Goal: Information Seeking & Learning: Learn about a topic

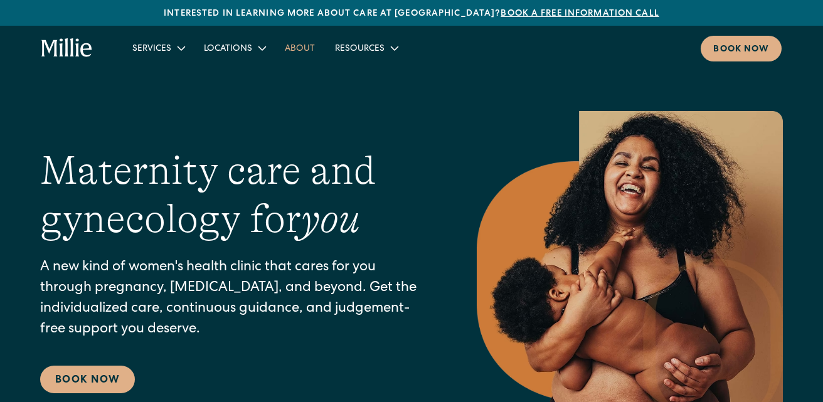
click at [286, 52] on link "About" at bounding box center [300, 48] width 50 height 21
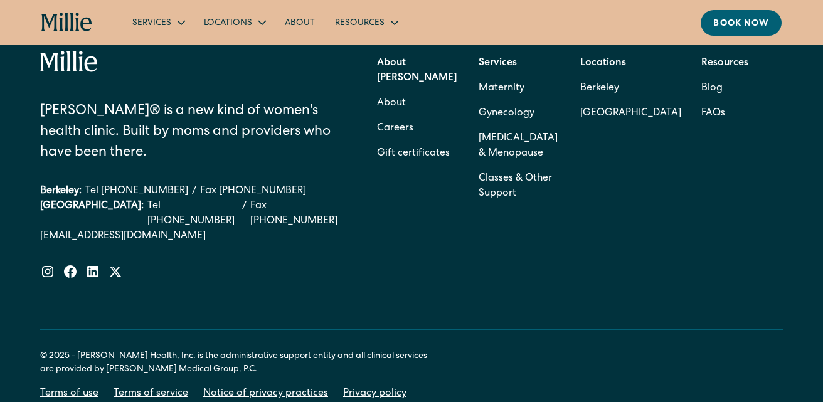
scroll to position [4054, 0]
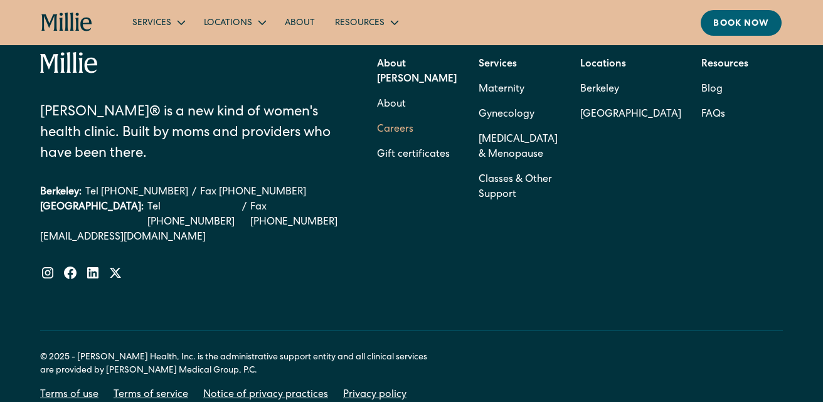
click at [403, 117] on link "Careers" at bounding box center [395, 129] width 36 height 25
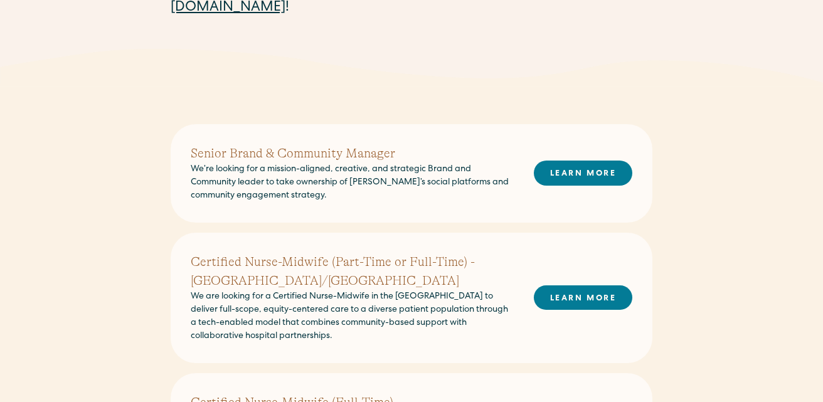
scroll to position [247, 0]
